Goal: Register for event/course

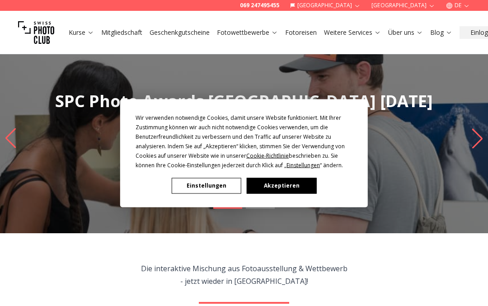
click at [295, 186] on button "Akzeptieren" at bounding box center [282, 186] width 70 height 16
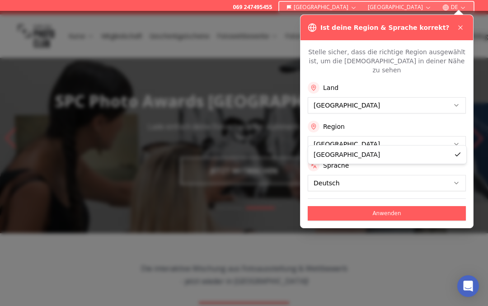
click at [402, 207] on button "Anwenden" at bounding box center [387, 213] width 158 height 14
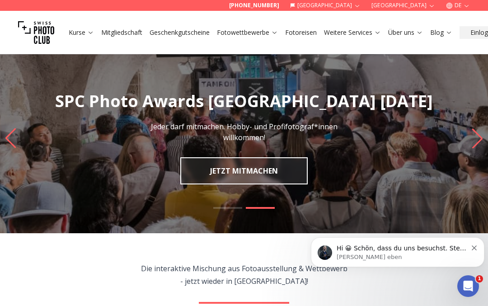
click at [264, 170] on link "JETZT MITMACHEN" at bounding box center [243, 170] width 127 height 27
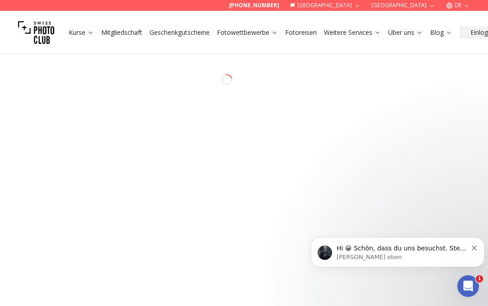
select select "*******"
